Goal: Navigation & Orientation: Find specific page/section

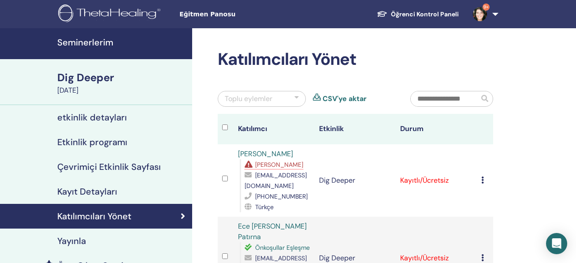
click at [453, 12] on link "Öğrenci Kontrol Paneli" at bounding box center [418, 14] width 96 height 16
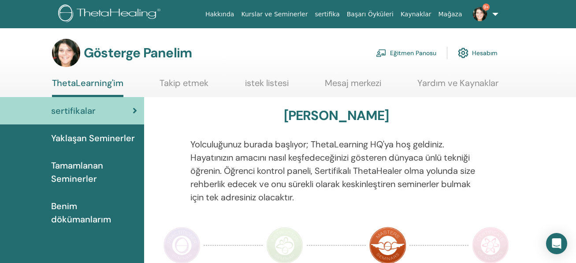
click at [410, 51] on font "Eğitmen Panosu" at bounding box center [413, 53] width 46 height 8
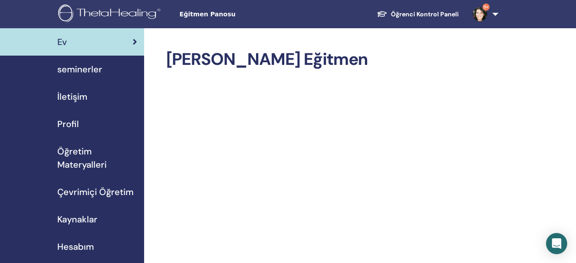
click at [77, 70] on span "seminerler" at bounding box center [79, 69] width 45 height 13
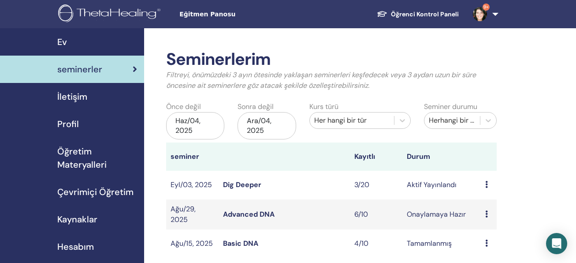
click at [244, 185] on link "Dig Deeper" at bounding box center [242, 184] width 38 height 9
